Goal: Find specific page/section: Locate a particular part of the current website

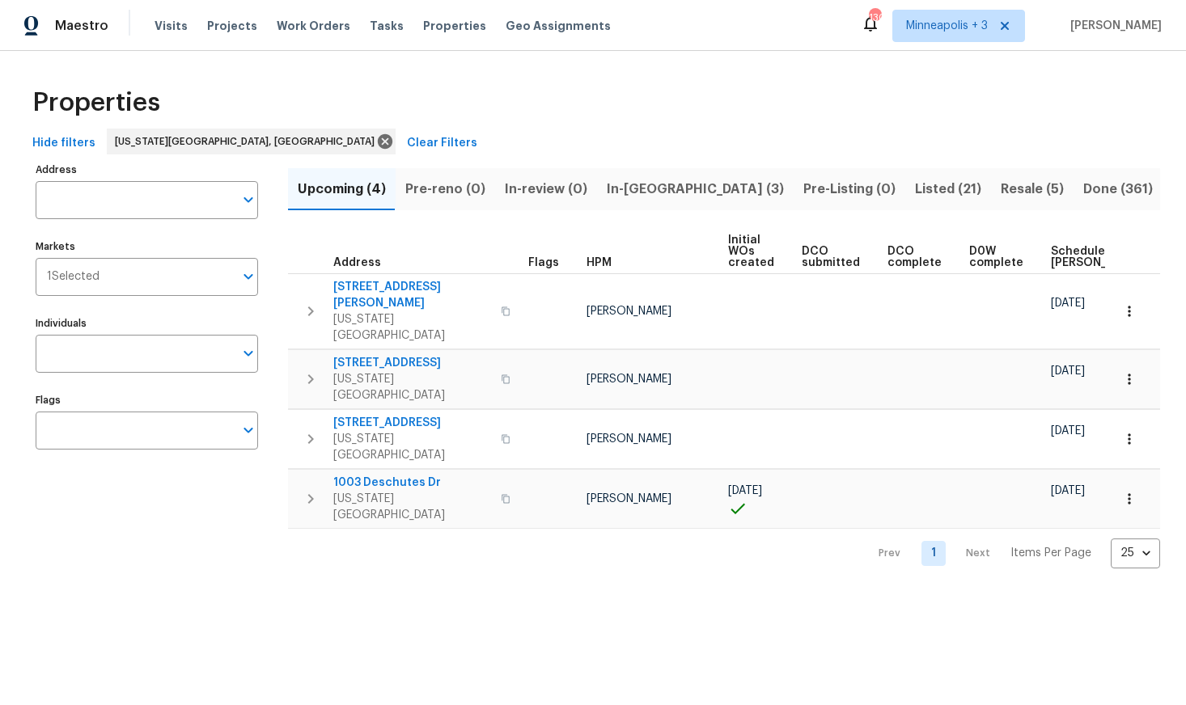
scroll to position [0, 168]
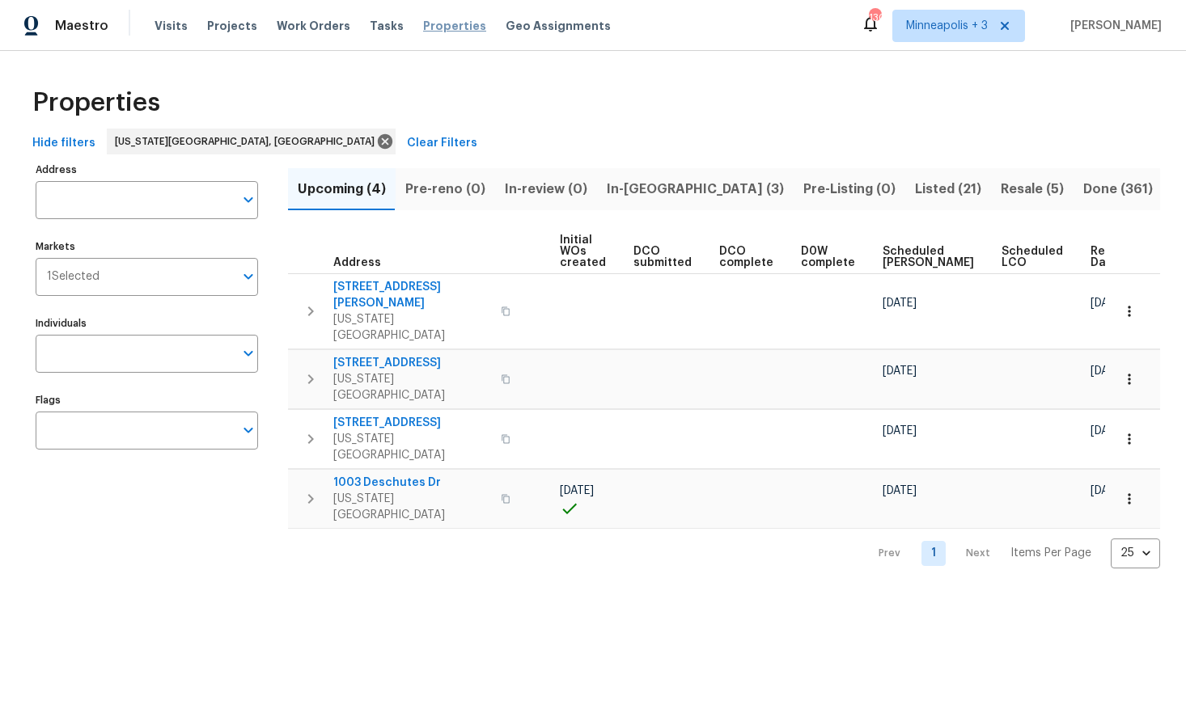
click at [431, 27] on span "Properties" at bounding box center [454, 26] width 63 height 16
click at [378, 137] on icon at bounding box center [385, 141] width 15 height 15
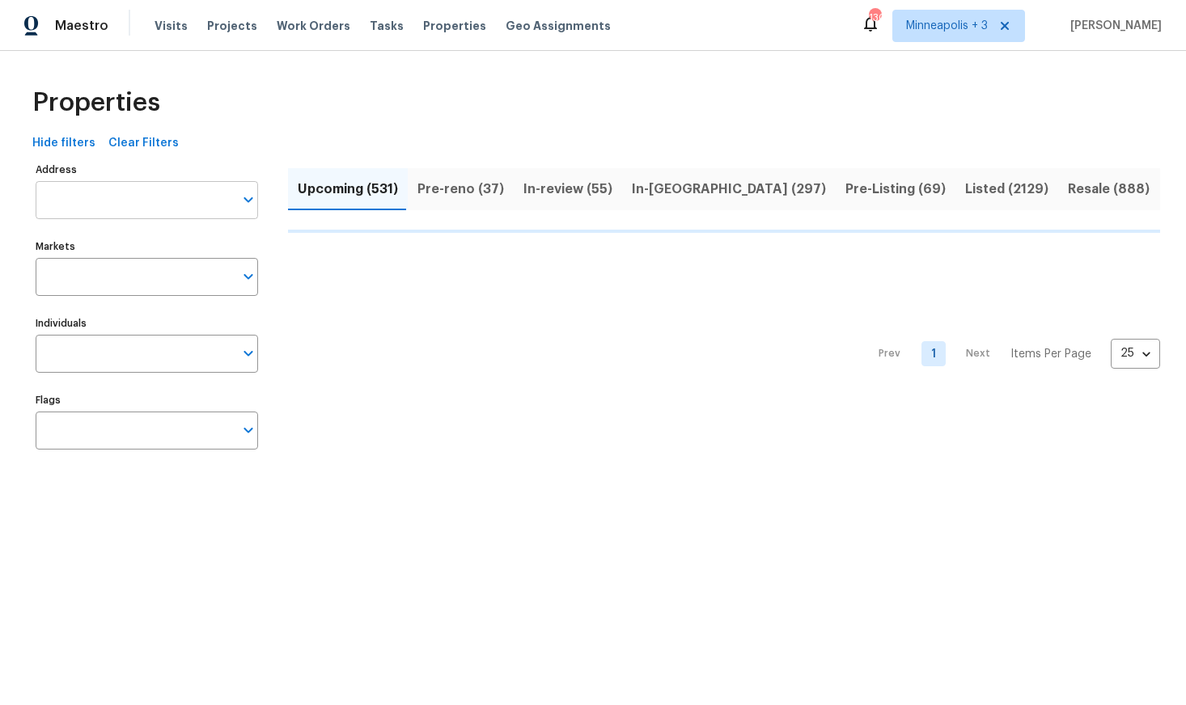
click at [109, 202] on input "Address" at bounding box center [135, 200] width 198 height 38
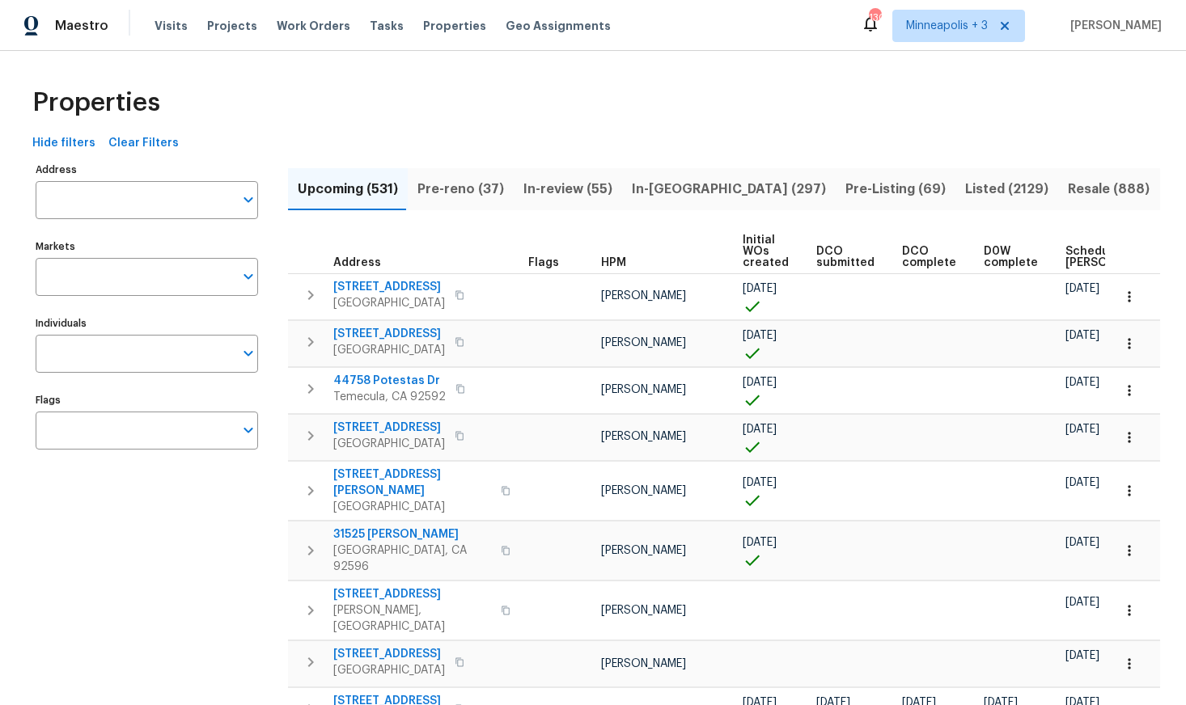
click at [109, 202] on input "Address" at bounding box center [135, 200] width 198 height 38
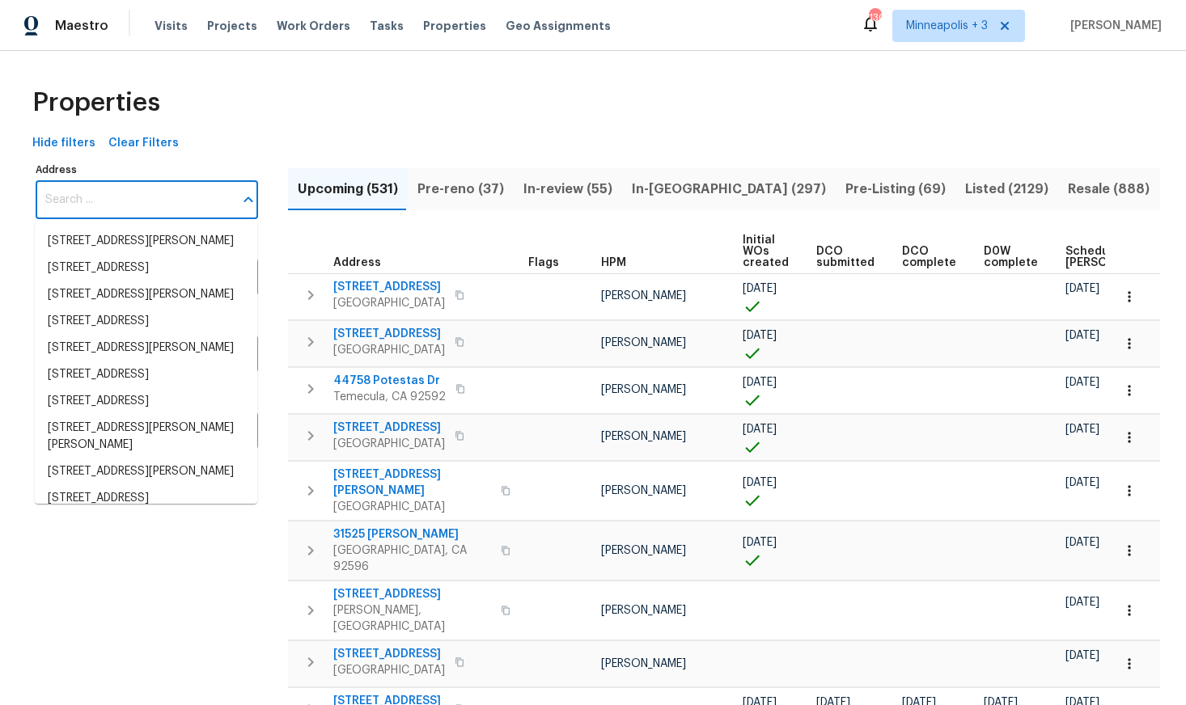
paste input "[STREET_ADDRESS]"
type input "[STREET_ADDRESS]"
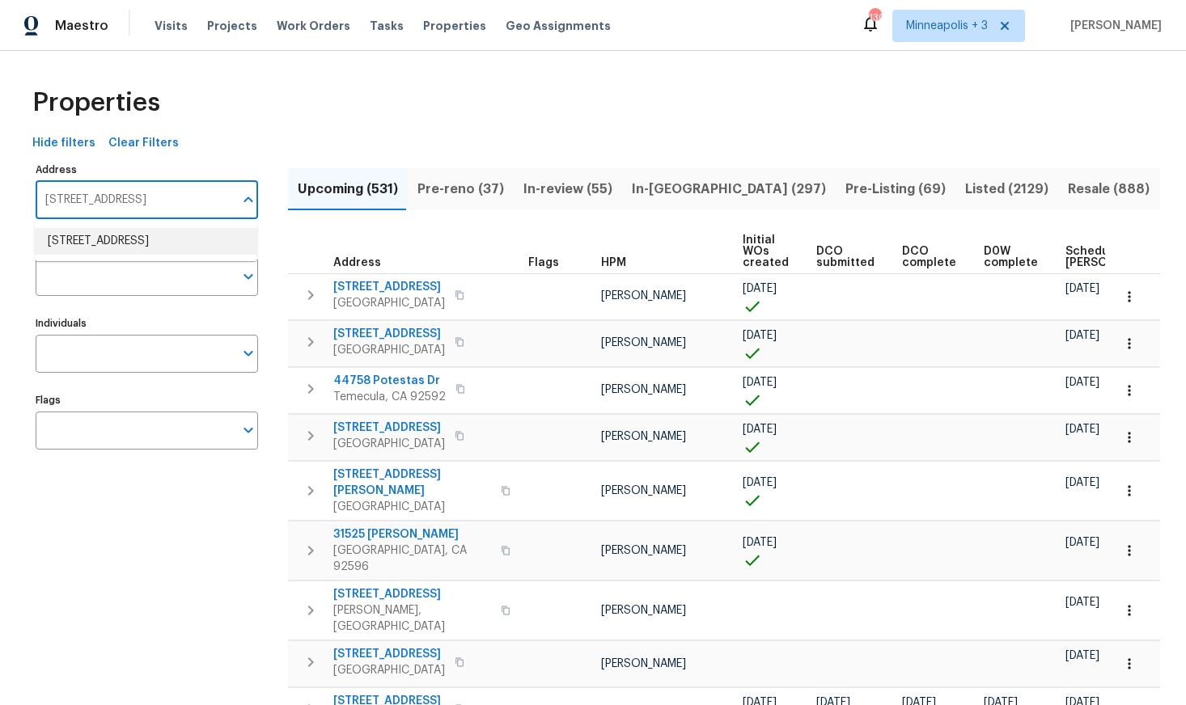
click at [119, 239] on li "6424 Willow Broom Trl Littleton CO 80125" at bounding box center [146, 241] width 222 height 27
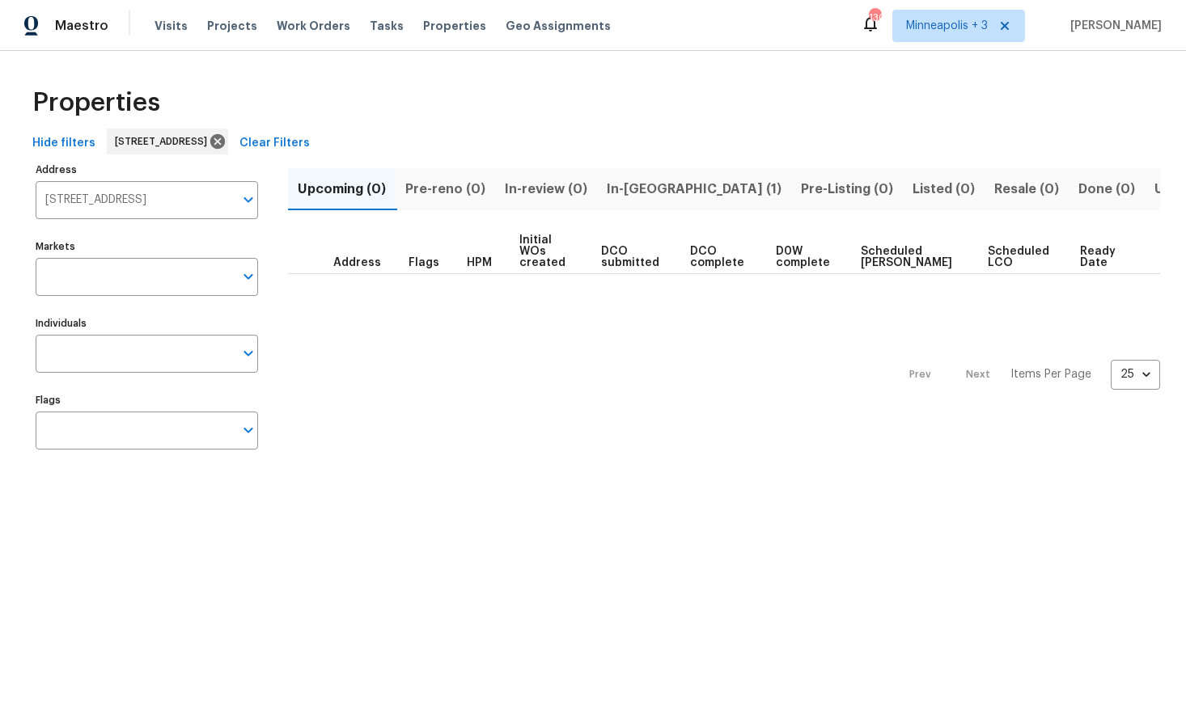
click at [633, 186] on span "In-reno (1)" at bounding box center [694, 189] width 175 height 23
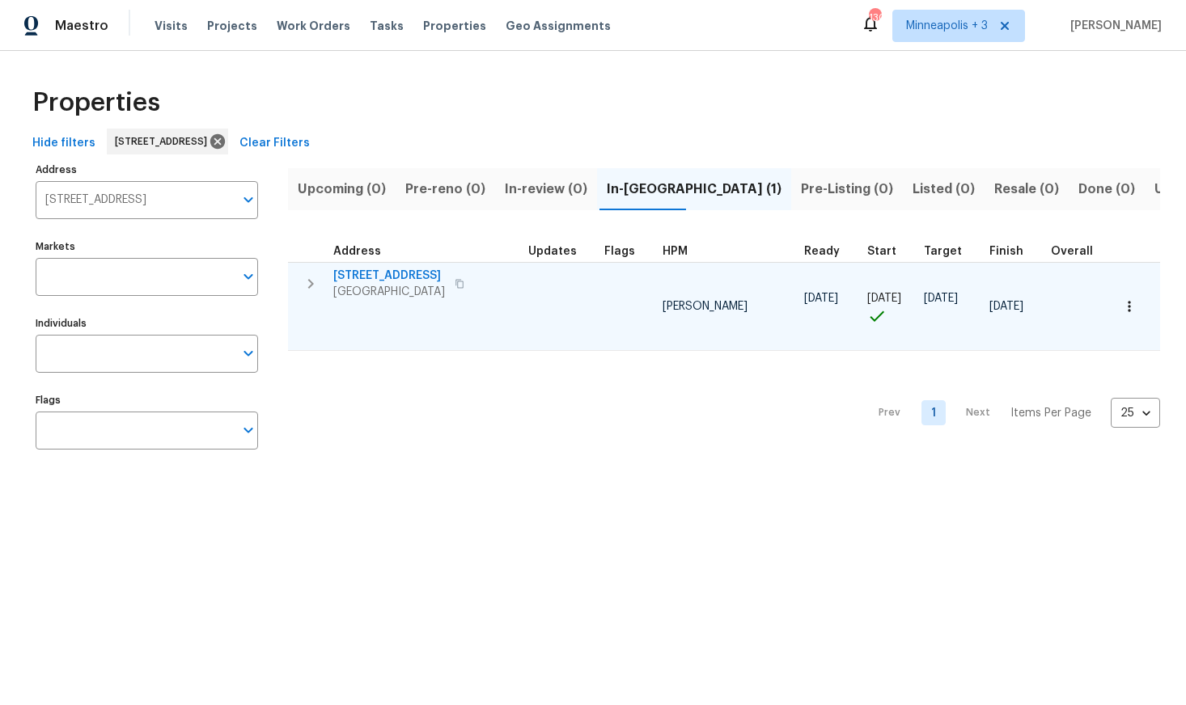
click at [383, 279] on span "6424 Willow Broom Trl" at bounding box center [389, 276] width 112 height 16
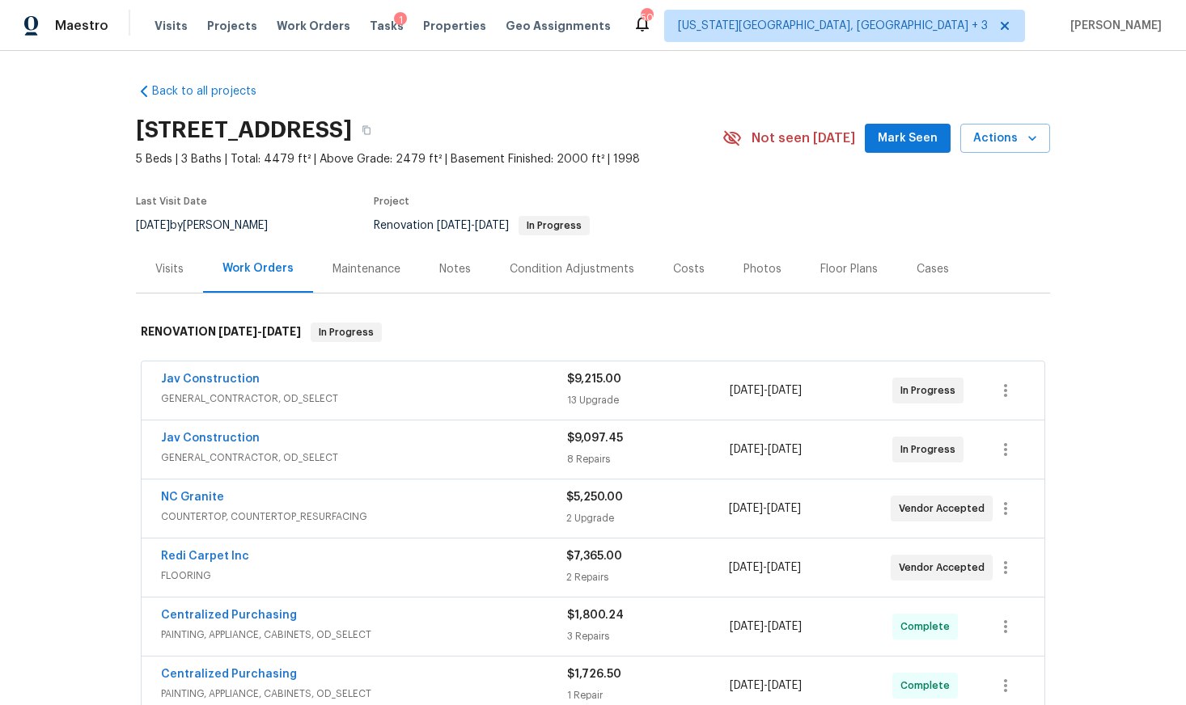
click at [371, 369] on div "Jav Construction GENERAL_CONTRACTOR, OD_SELECT $9,215.00 13 Upgrade [DATE] - [D…" at bounding box center [593, 391] width 903 height 58
click at [219, 372] on span "Jav Construction" at bounding box center [210, 379] width 99 height 16
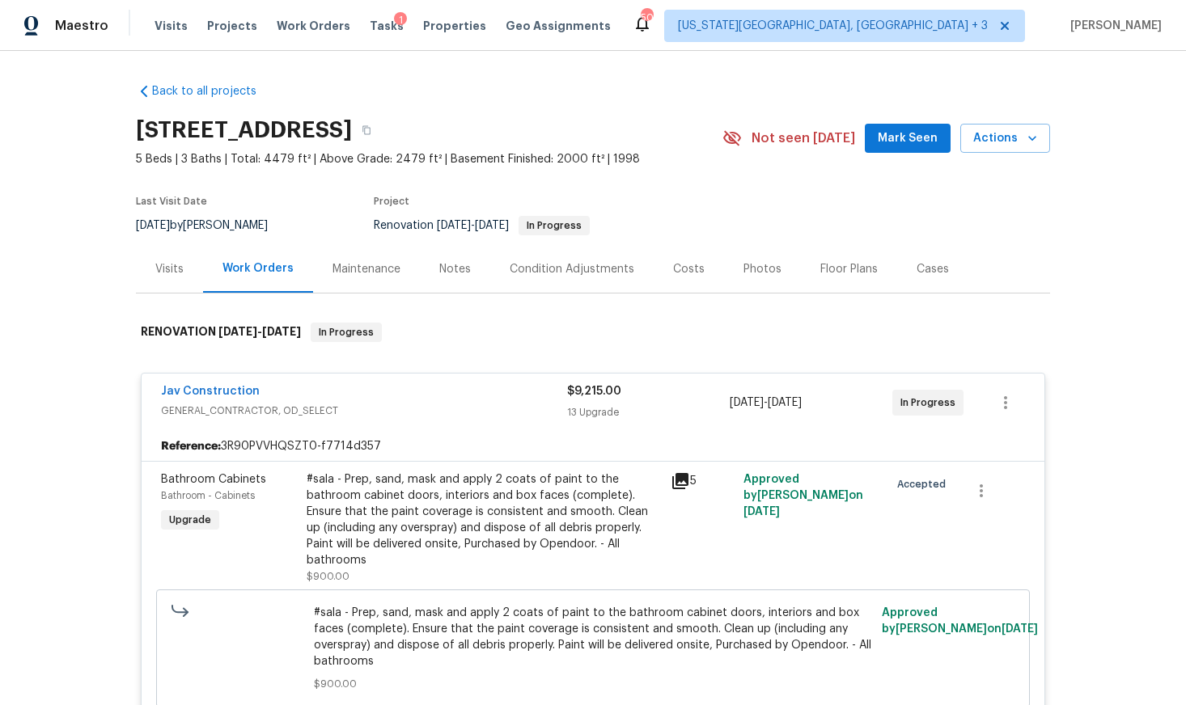
scroll to position [122, 0]
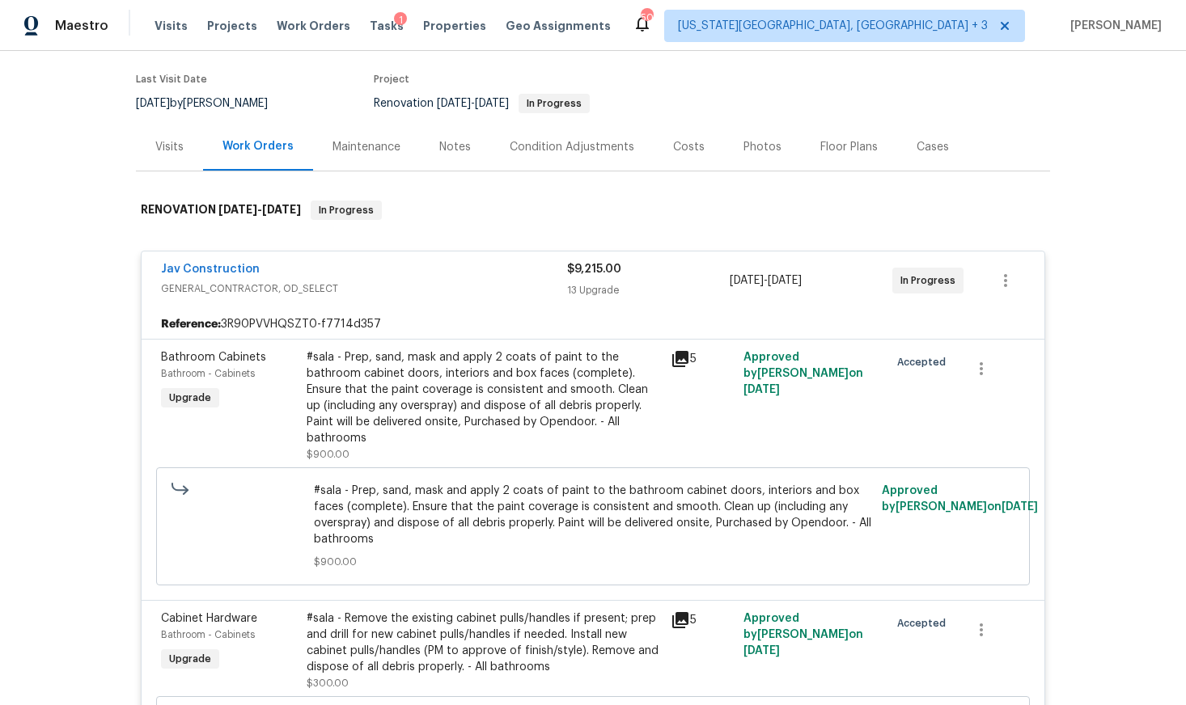
click at [371, 376] on div "#sala - Prep, sand, mask and apply 2 coats of paint to the bathroom cabinet doo…" at bounding box center [484, 397] width 354 height 97
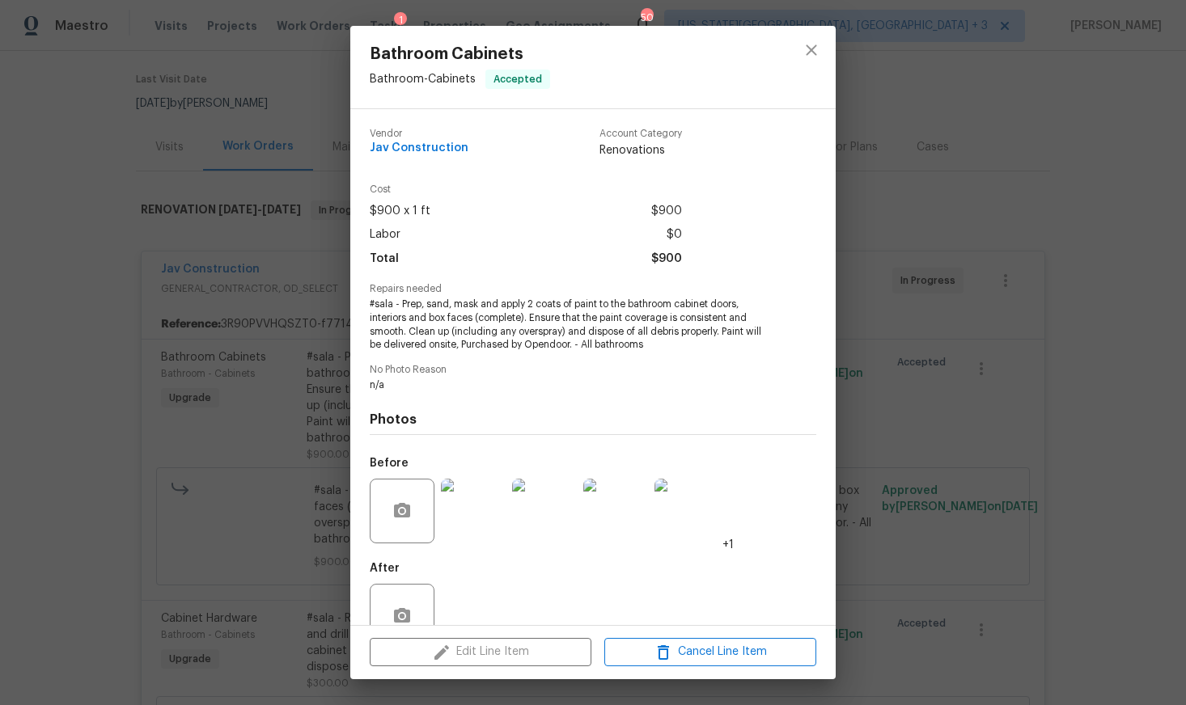
scroll to position [0, 0]
click at [819, 46] on icon "close" at bounding box center [811, 49] width 19 height 19
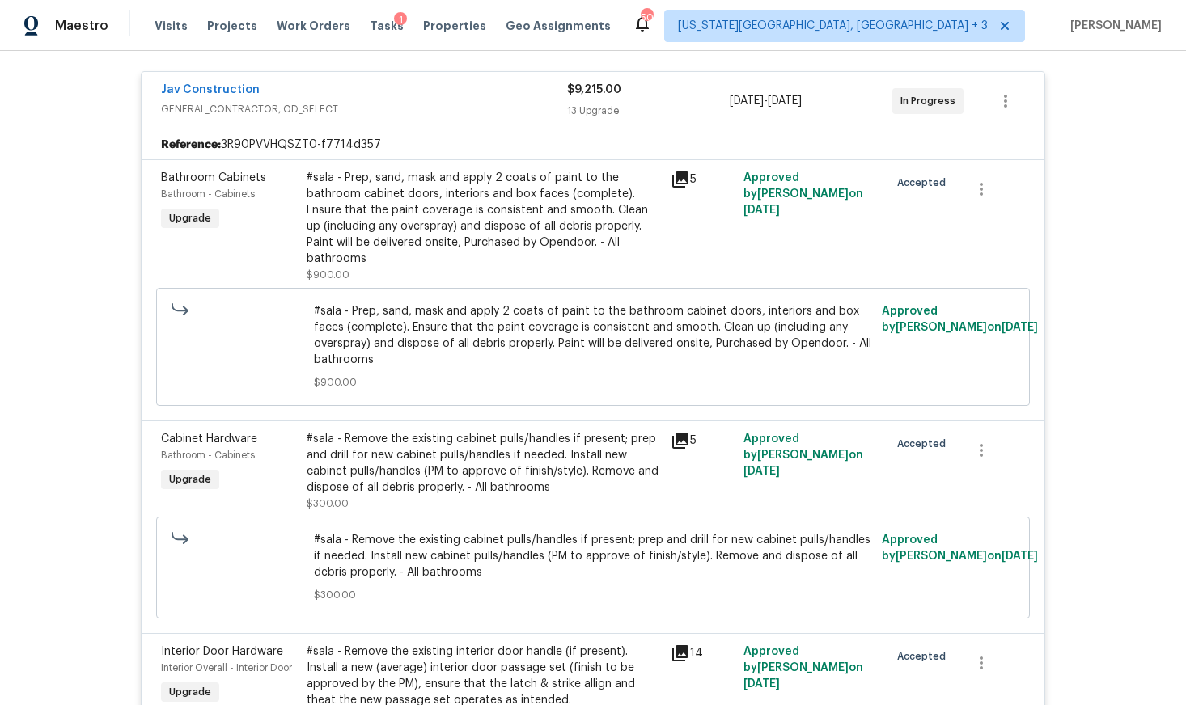
scroll to position [380, 0]
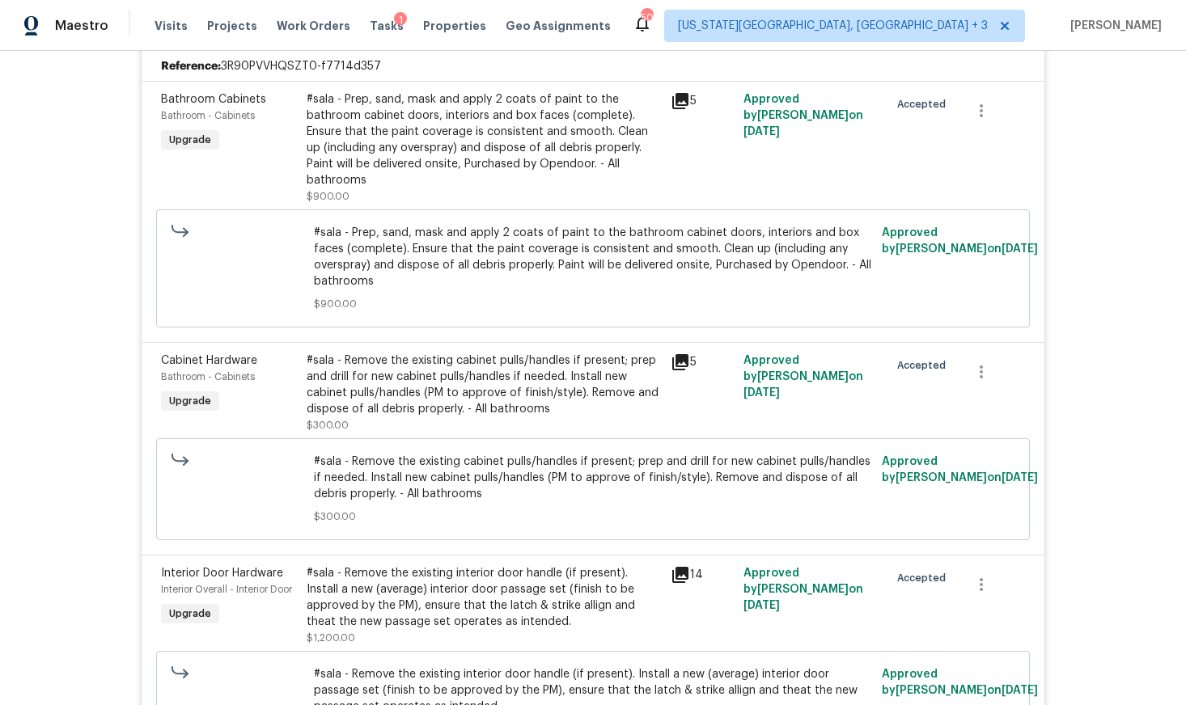
click at [356, 359] on div "#sala - Remove the existing cabinet pulls/handles if present; prep and drill fo…" at bounding box center [484, 385] width 354 height 65
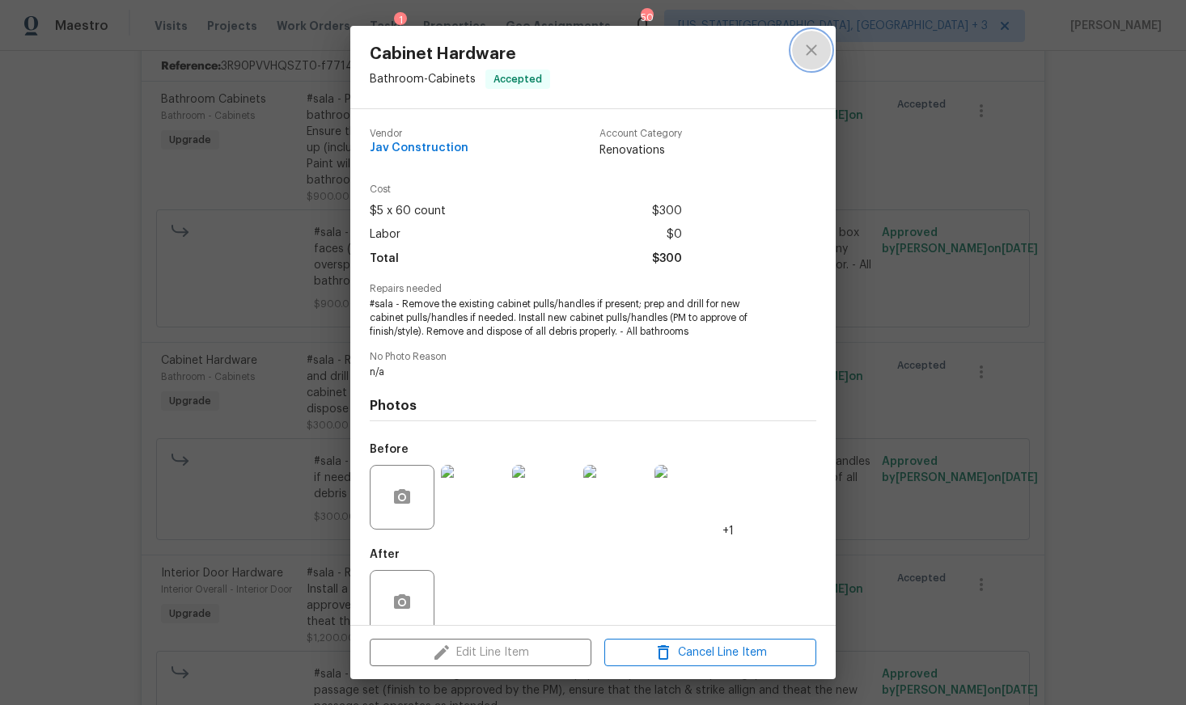
click at [807, 59] on icon "close" at bounding box center [811, 49] width 19 height 19
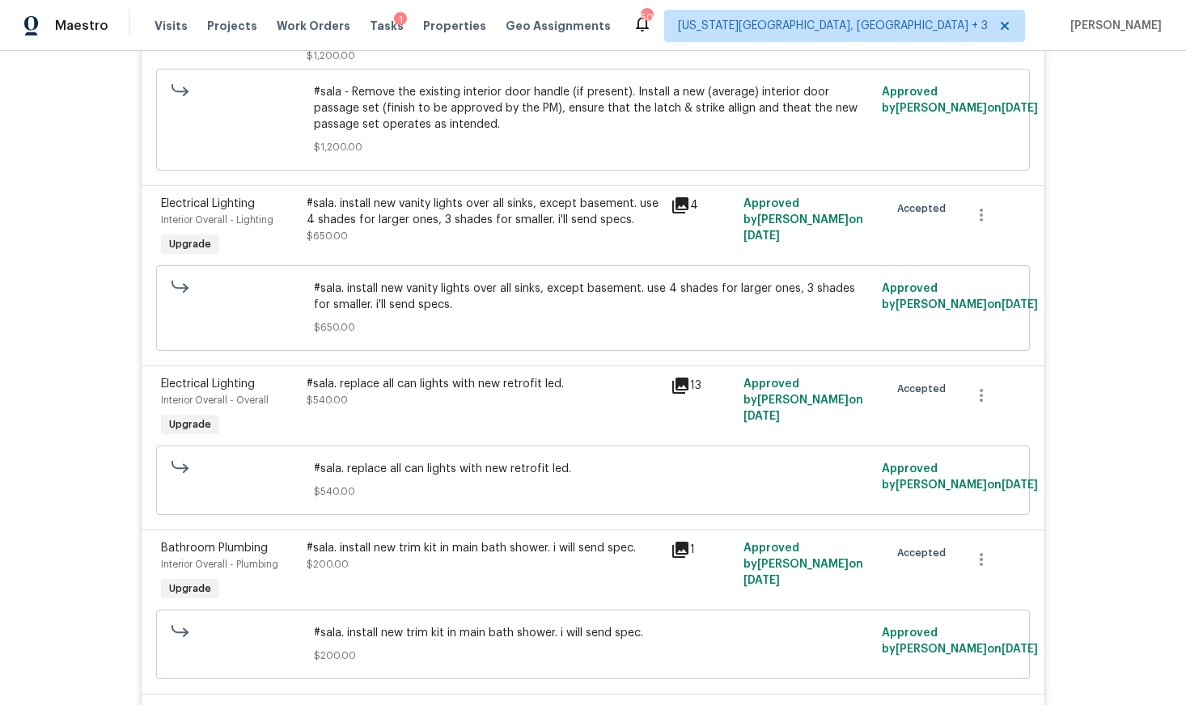
scroll to position [1000, 0]
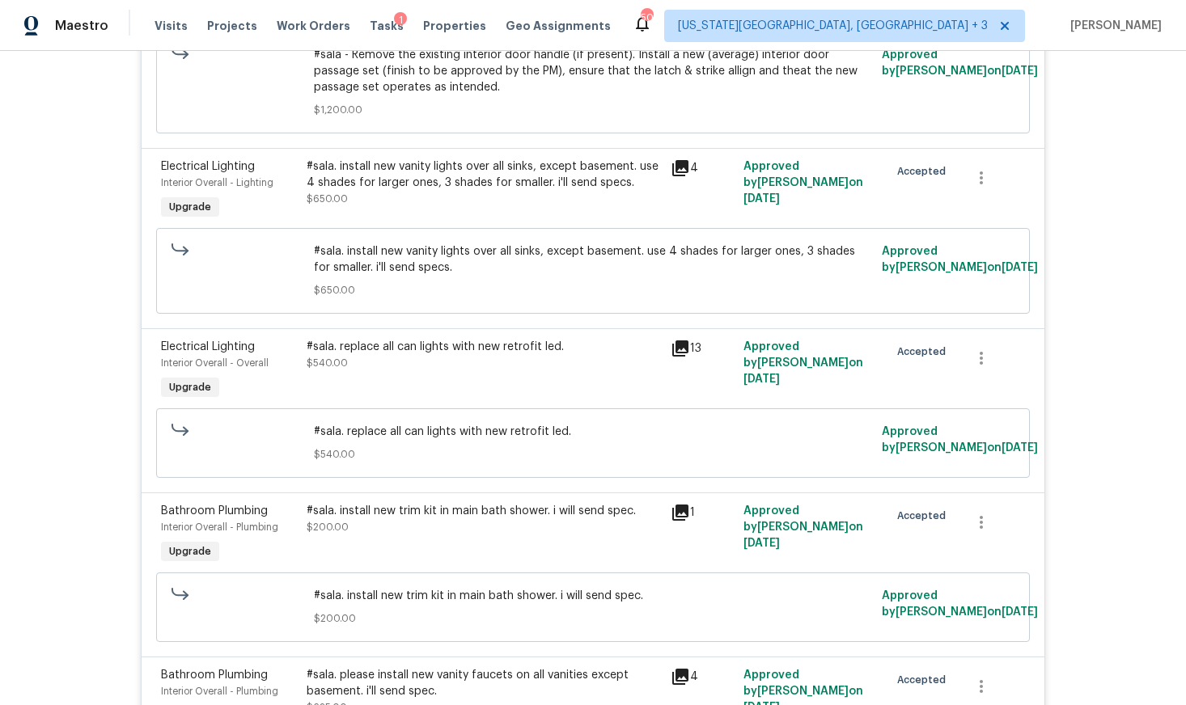
click at [387, 243] on span "#sala. install new vanity lights over all sinks, except basement. use 4 shades …" at bounding box center [593, 259] width 559 height 32
click at [331, 243] on span "#sala. install new vanity lights over all sinks, except basement. use 4 shades …" at bounding box center [593, 259] width 559 height 32
click at [362, 160] on div "#sala. install new vanity lights over all sinks, except basement. use 4 shades …" at bounding box center [484, 183] width 354 height 49
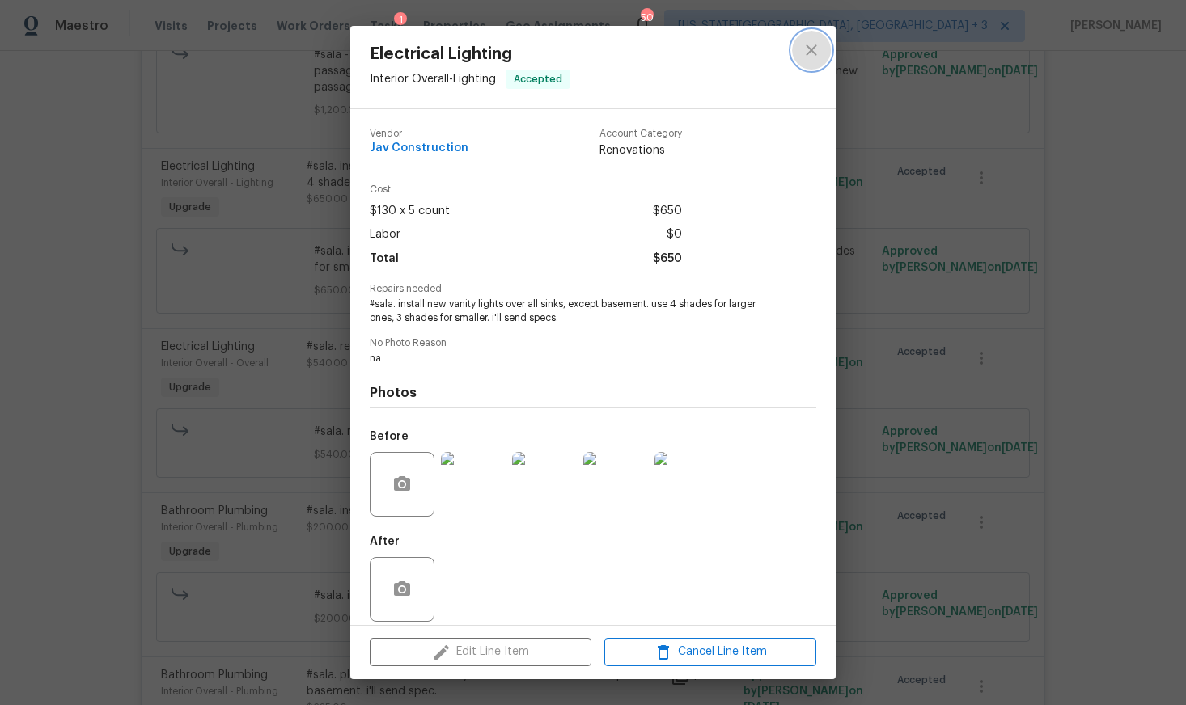
click at [815, 50] on icon "close" at bounding box center [811, 49] width 19 height 19
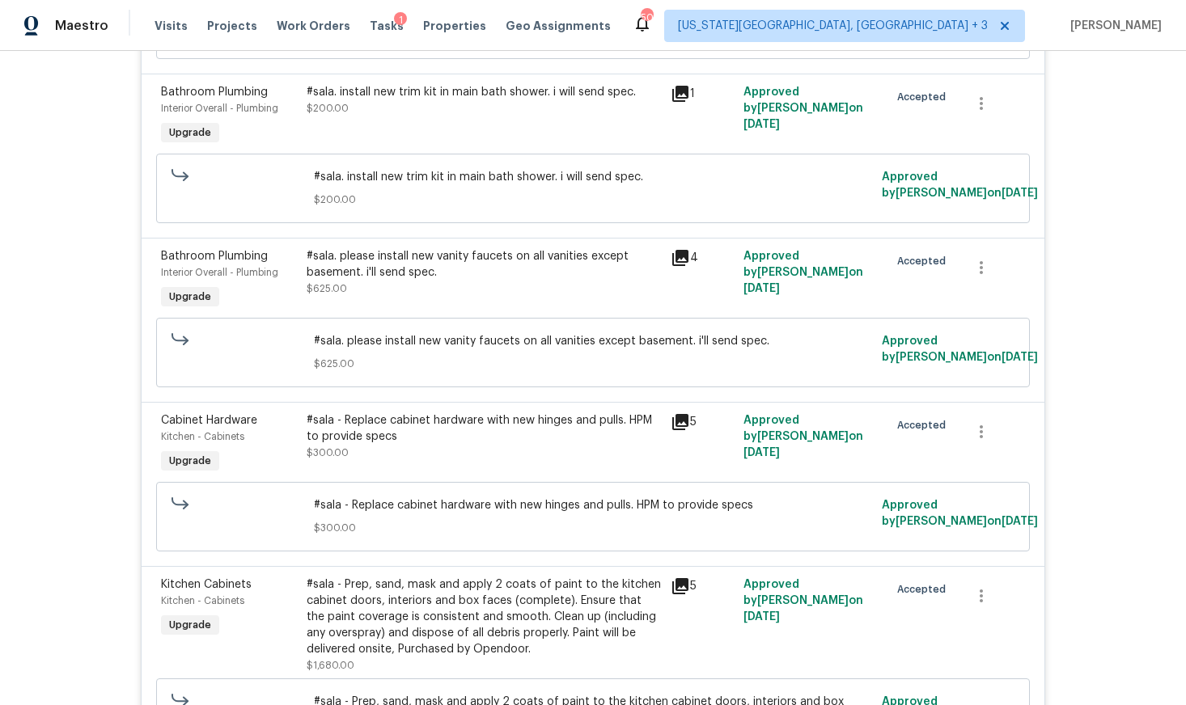
scroll to position [1441, 0]
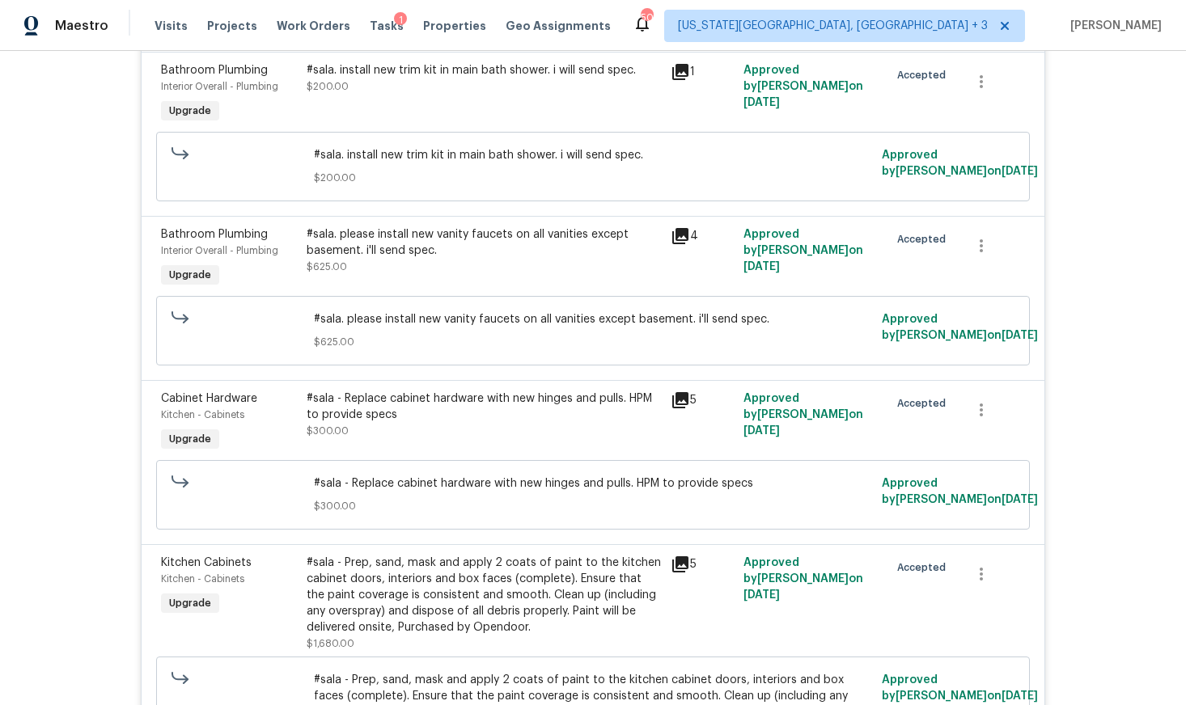
click at [376, 226] on div "#sala. please install new vanity faucets on all vanities except basement. i'll …" at bounding box center [484, 242] width 354 height 32
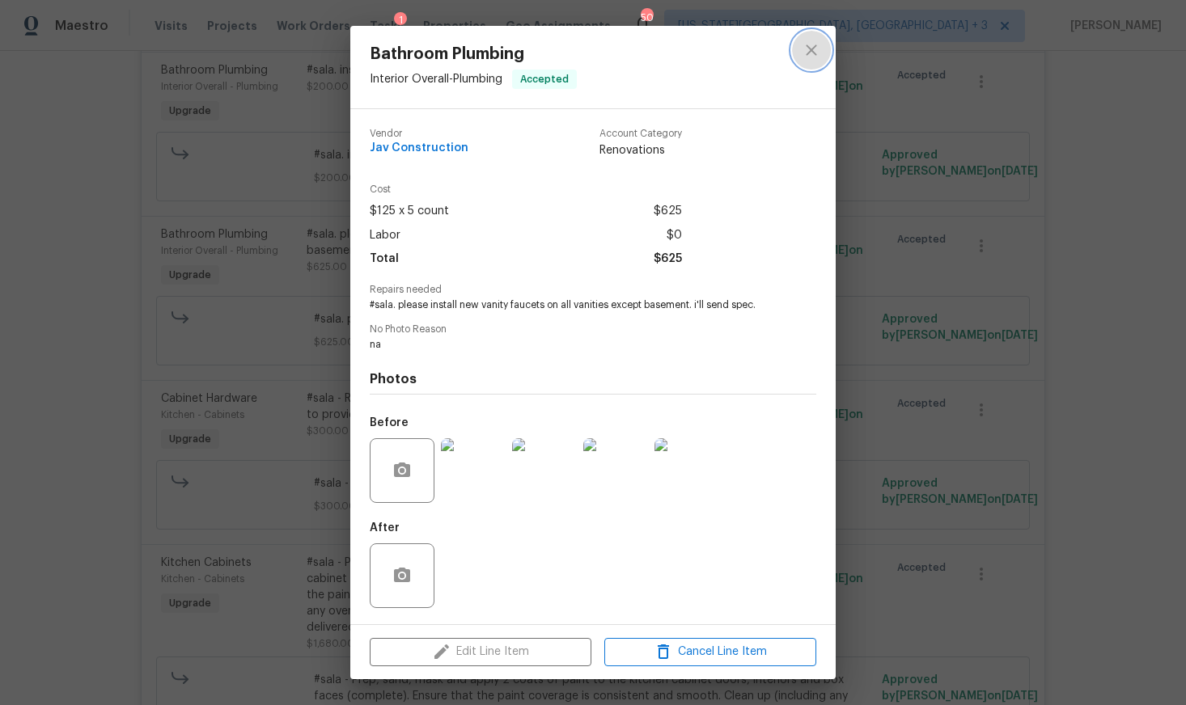
click at [817, 56] on icon "close" at bounding box center [811, 49] width 19 height 19
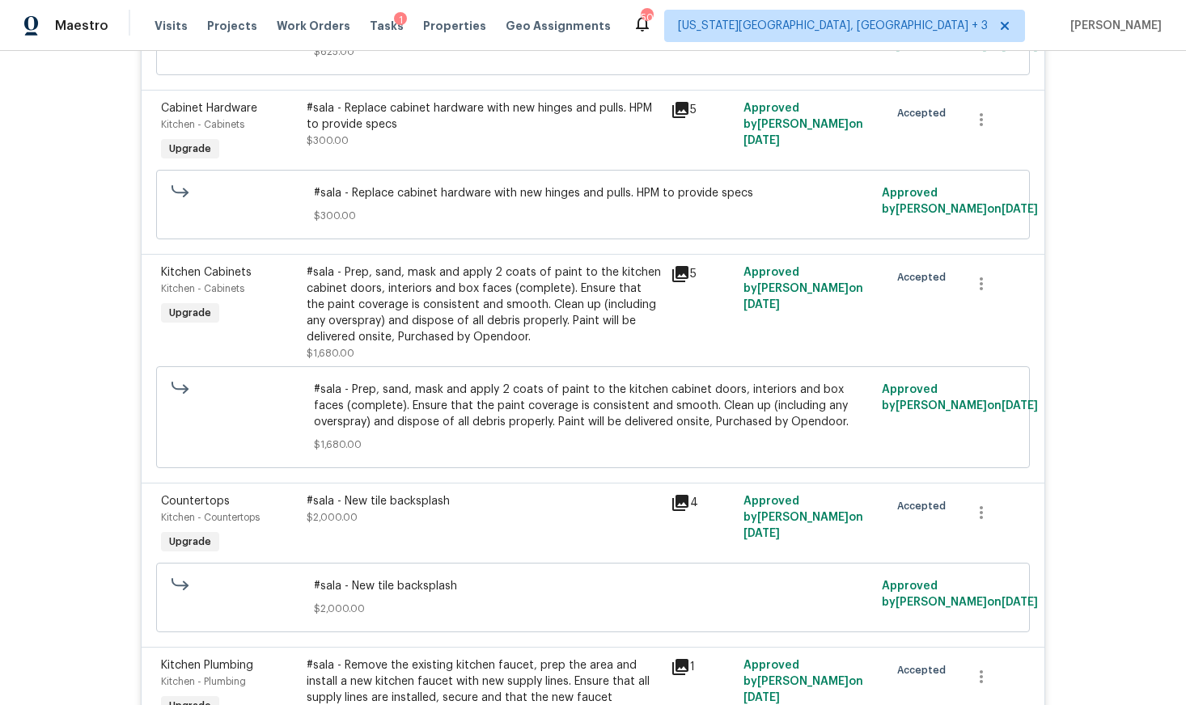
scroll to position [1896, 0]
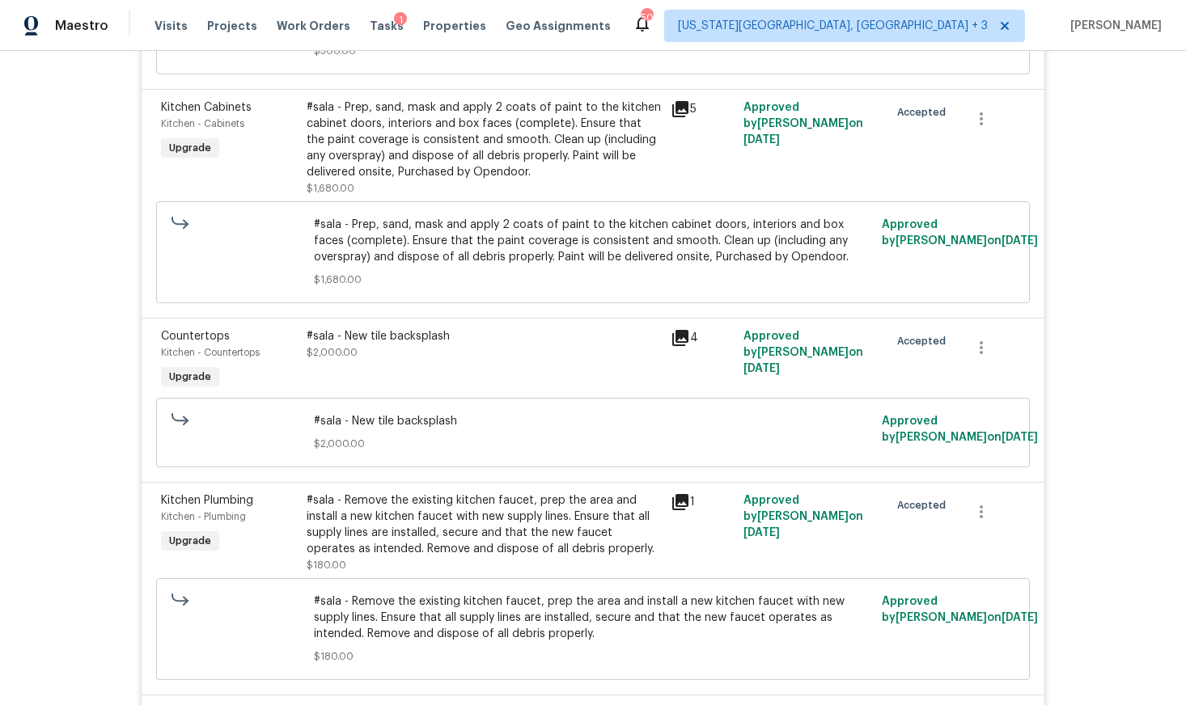
click at [330, 116] on div "#sala - Prep, sand, mask and apply 2 coats of paint to the kitchen cabinet door…" at bounding box center [484, 139] width 354 height 81
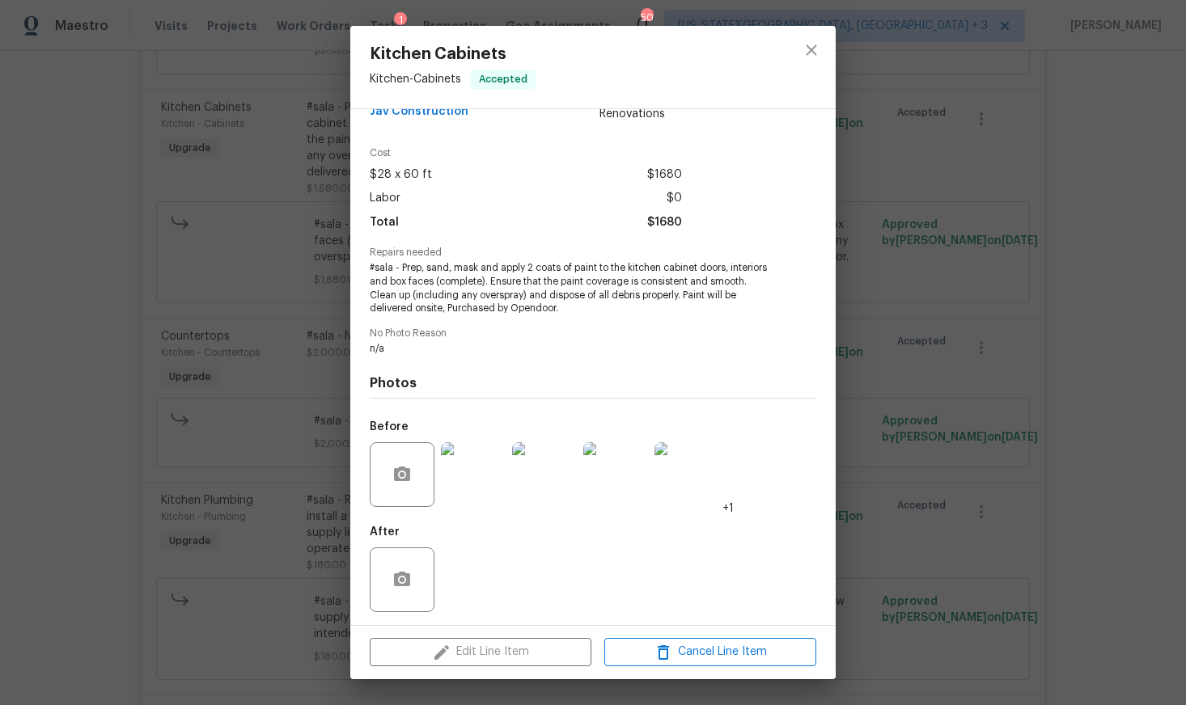
scroll to position [36, 0]
click at [820, 53] on button "close" at bounding box center [811, 50] width 39 height 39
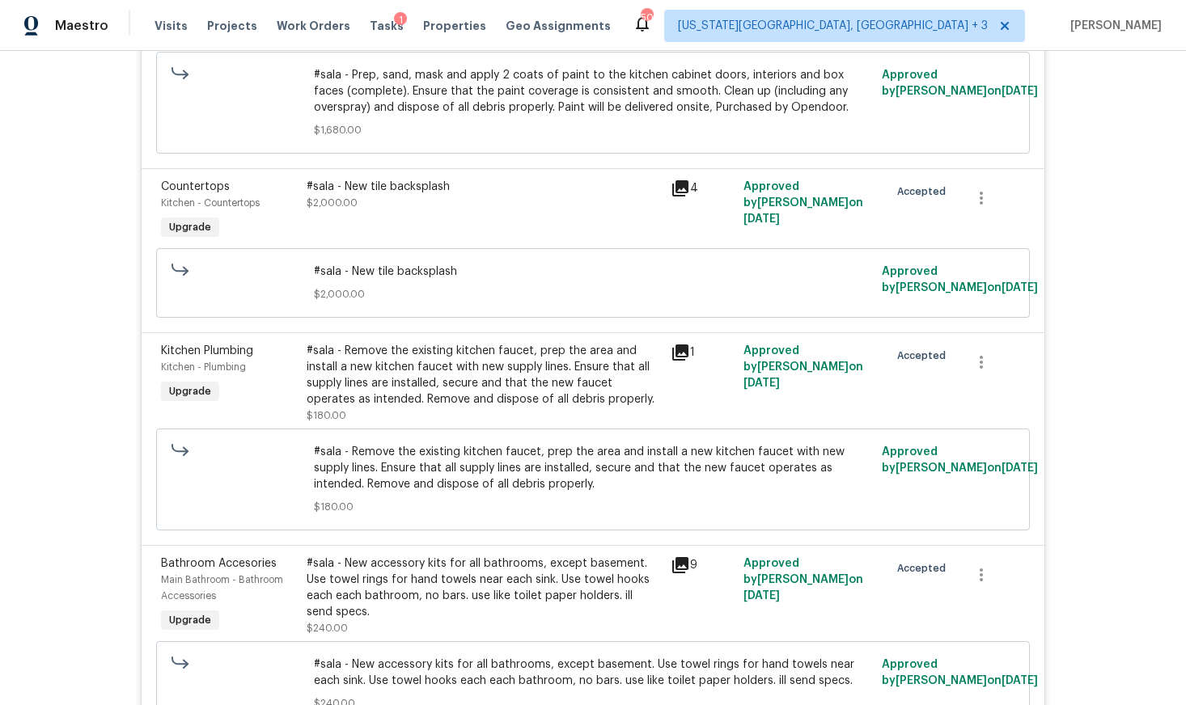
scroll to position [2101, 0]
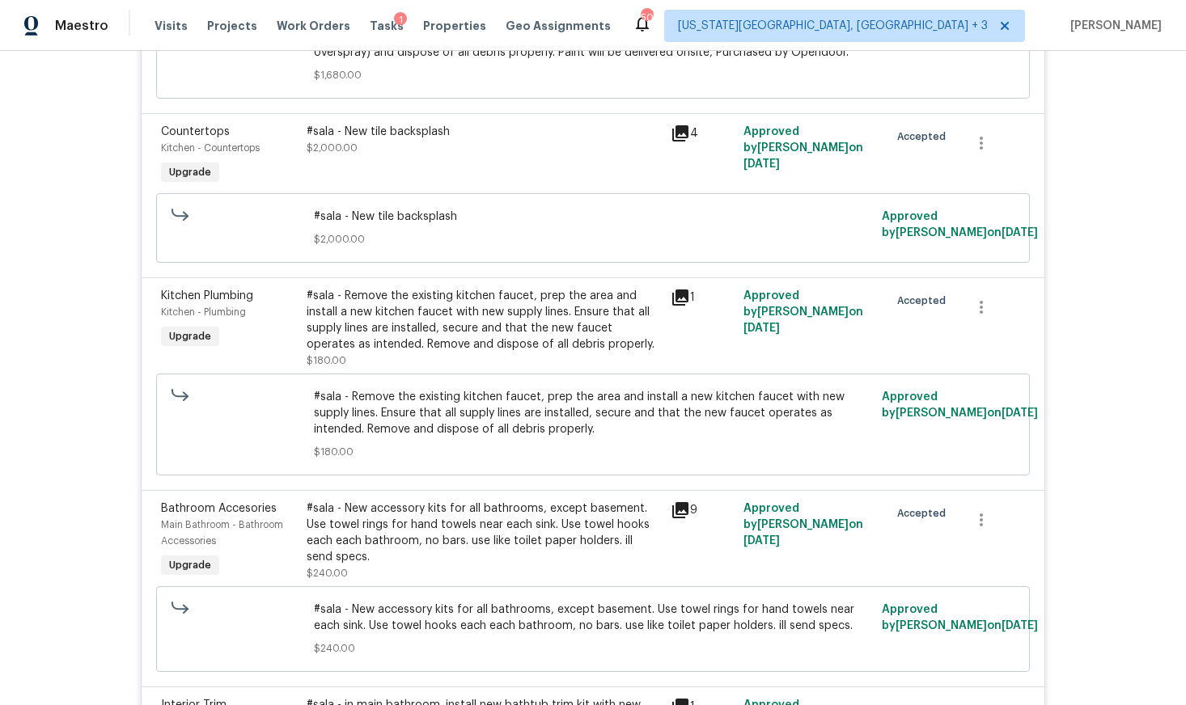
click at [475, 501] on div "#sala - New accessory kits for all bathrooms, except basement. Use towel rings …" at bounding box center [484, 533] width 354 height 65
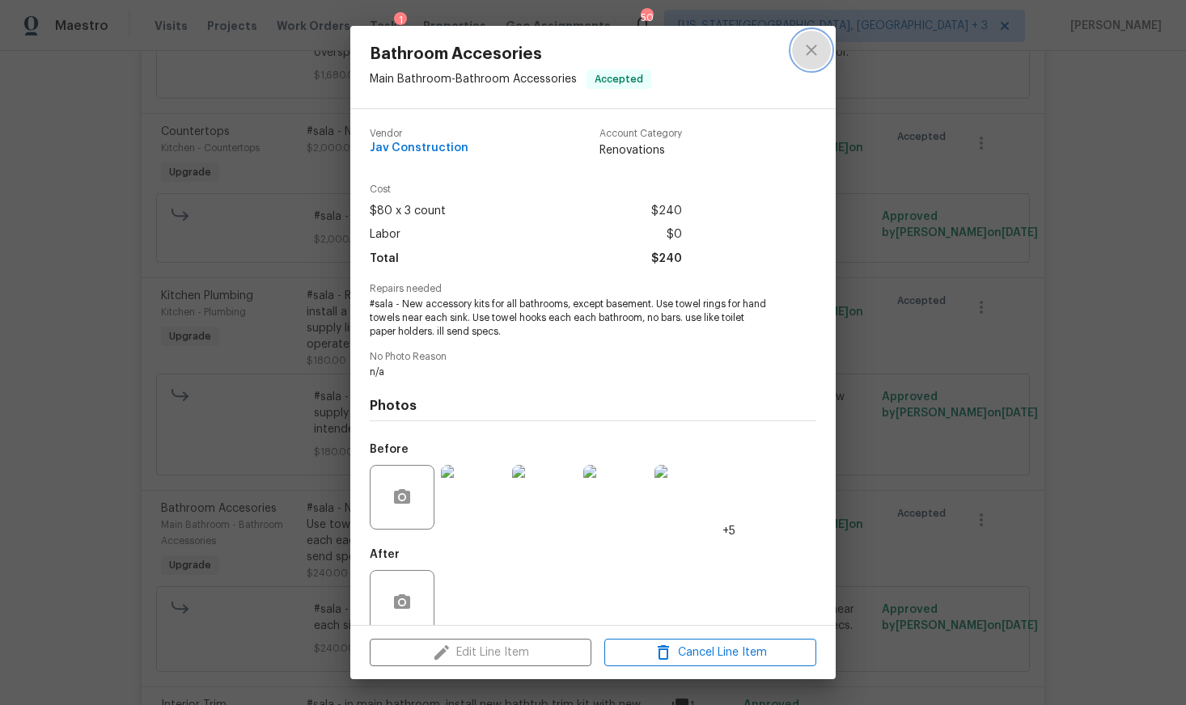
click at [807, 46] on icon "close" at bounding box center [811, 49] width 11 height 11
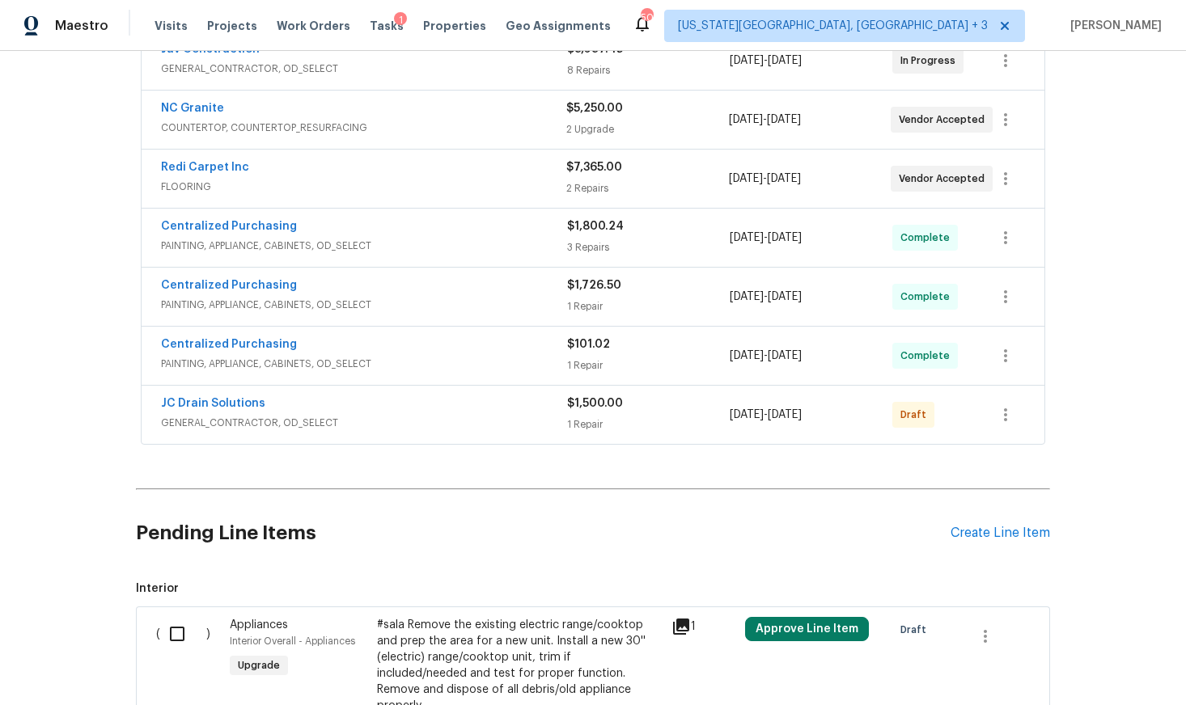
scroll to position [2863, 0]
